Goal: Task Accomplishment & Management: Complete application form

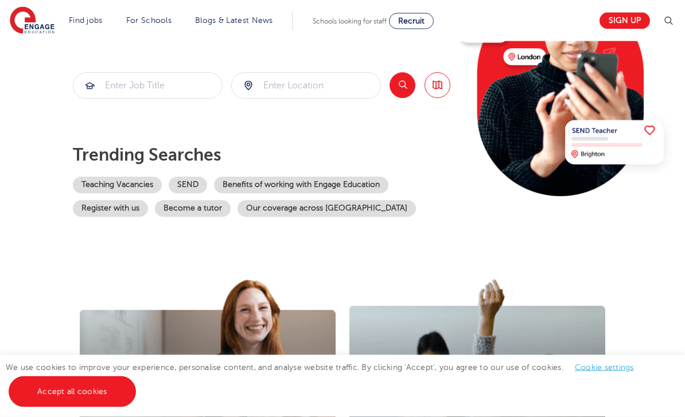
scroll to position [172, 0]
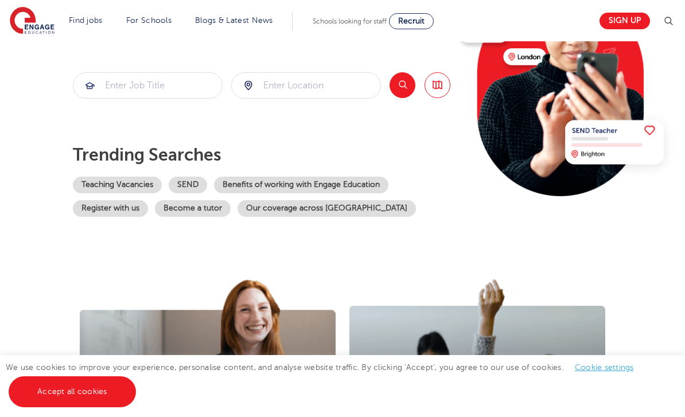
click at [132, 185] on link "Teaching Vacancies" at bounding box center [117, 185] width 89 height 17
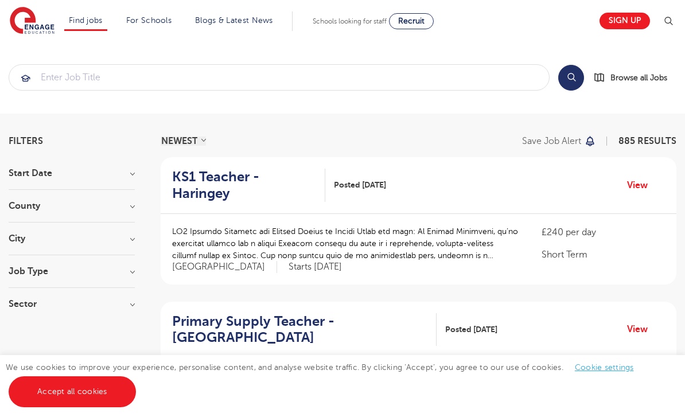
click at [69, 397] on link "Accept all cookies" at bounding box center [72, 391] width 127 height 31
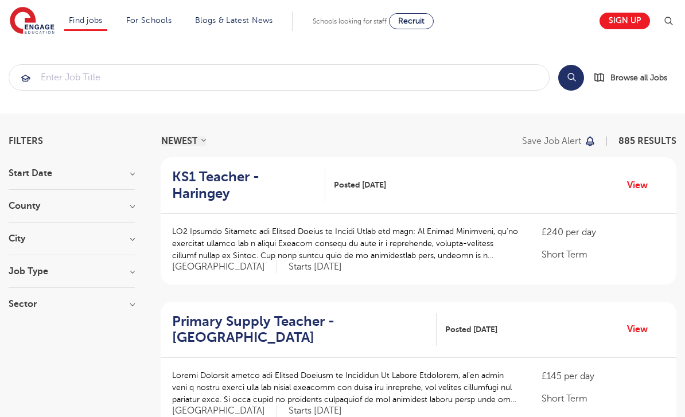
click at [627, 24] on link "Sign up" at bounding box center [624, 21] width 50 height 17
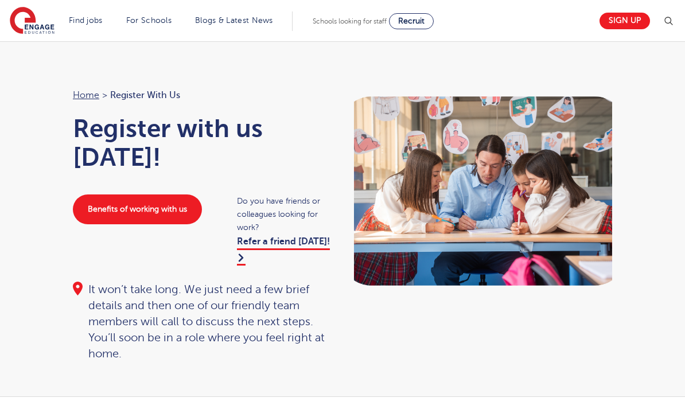
click at [612, 17] on link "Sign up" at bounding box center [624, 21] width 50 height 17
click at [630, 18] on link "Sign up" at bounding box center [624, 21] width 50 height 17
click at [153, 208] on link "Benefits of working with us" at bounding box center [137, 209] width 129 height 30
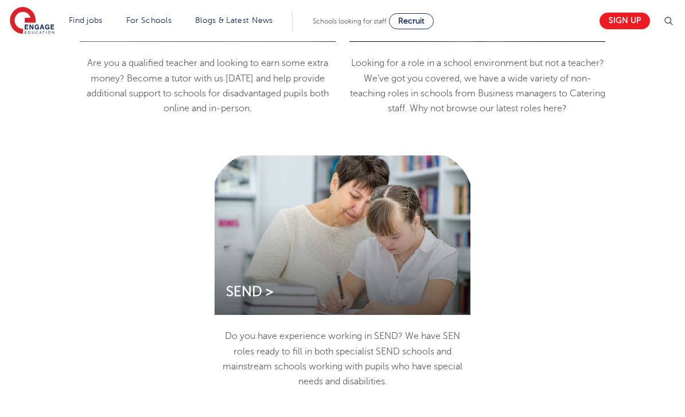
scroll to position [2003, 0]
